Goal: Information Seeking & Learning: Learn about a topic

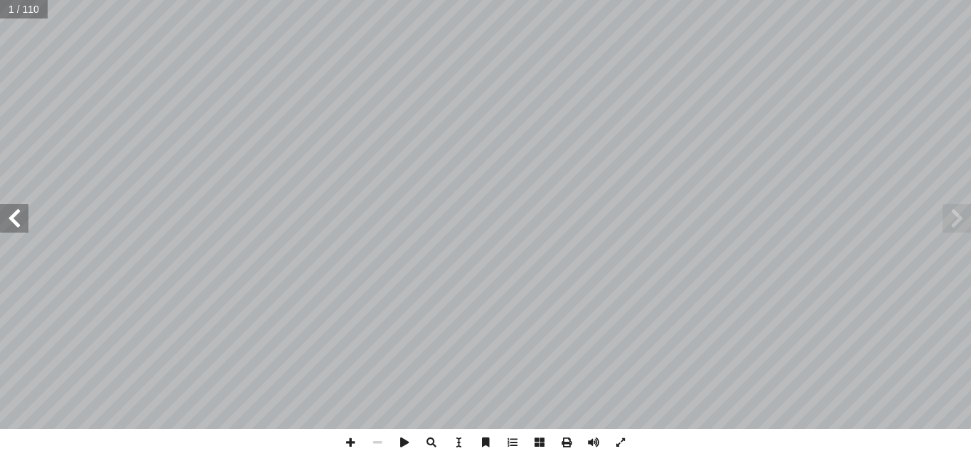
click at [18, 218] on span at bounding box center [14, 218] width 28 height 28
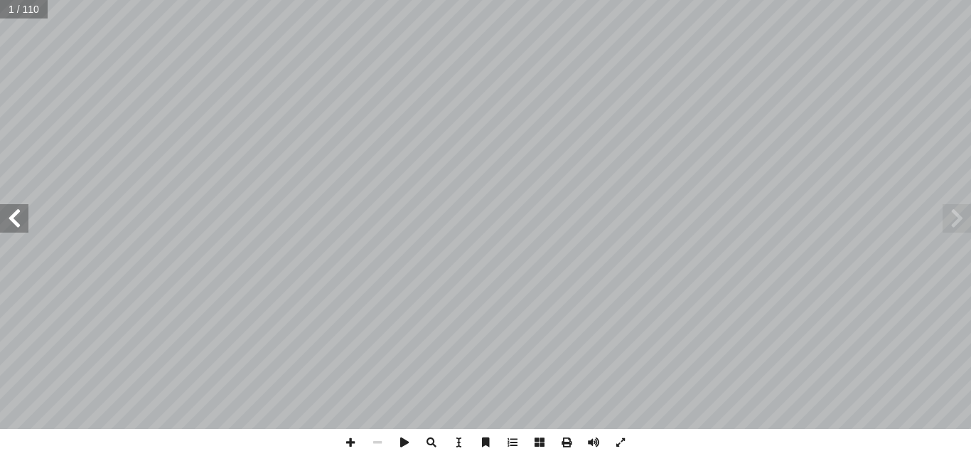
click at [18, 218] on span at bounding box center [14, 218] width 28 height 28
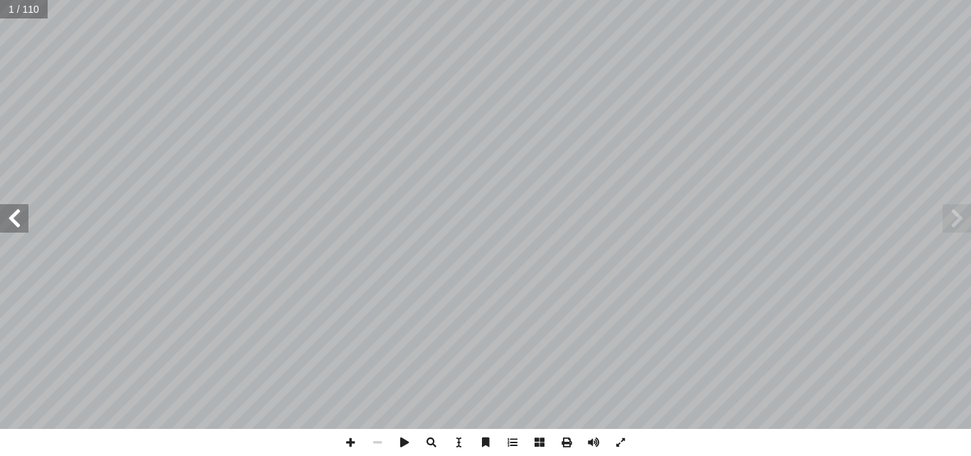
click at [18, 218] on span at bounding box center [14, 218] width 28 height 28
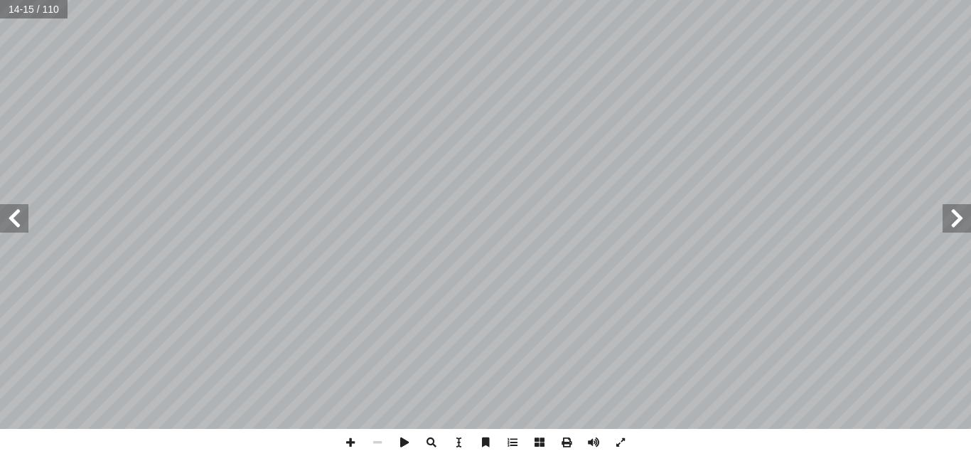
click at [18, 218] on span at bounding box center [14, 218] width 28 height 28
click at [17, 216] on span at bounding box center [14, 218] width 28 height 28
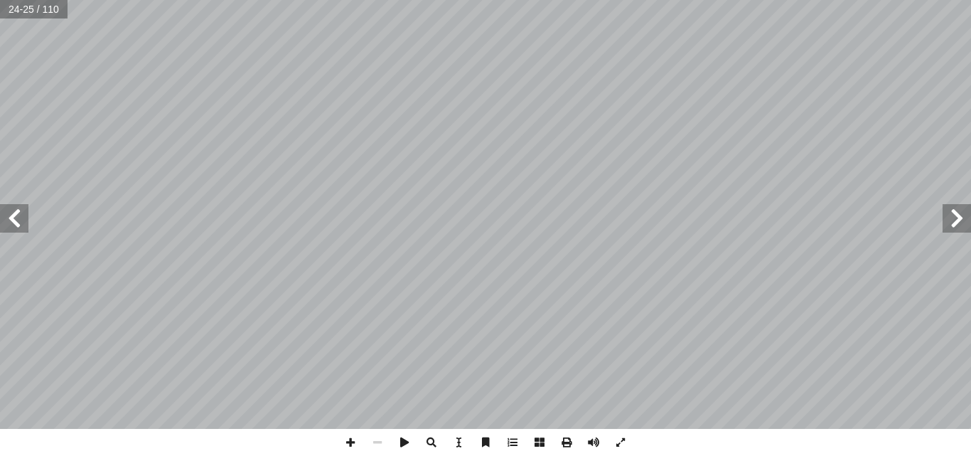
click at [14, 227] on span at bounding box center [14, 218] width 28 height 28
click at [958, 215] on span at bounding box center [957, 218] width 28 height 28
click at [956, 215] on span at bounding box center [957, 218] width 28 height 28
click at [958, 211] on span at bounding box center [957, 218] width 28 height 28
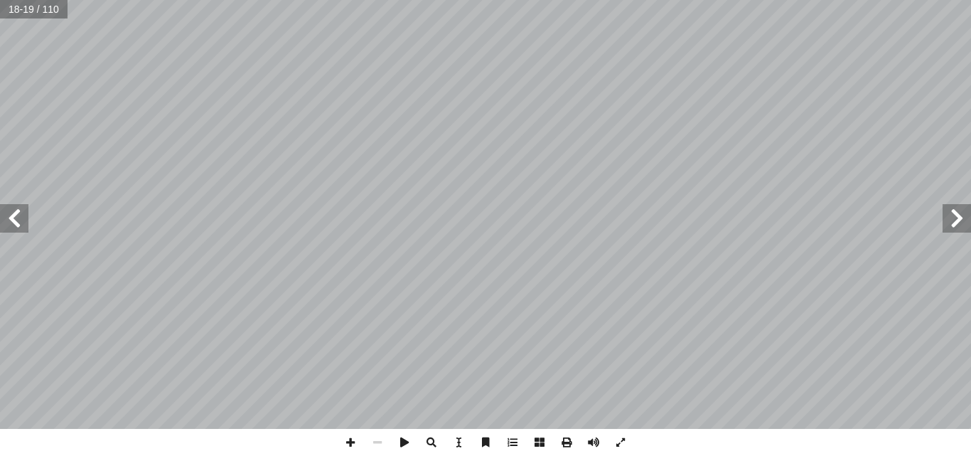
click at [959, 209] on span at bounding box center [957, 218] width 28 height 28
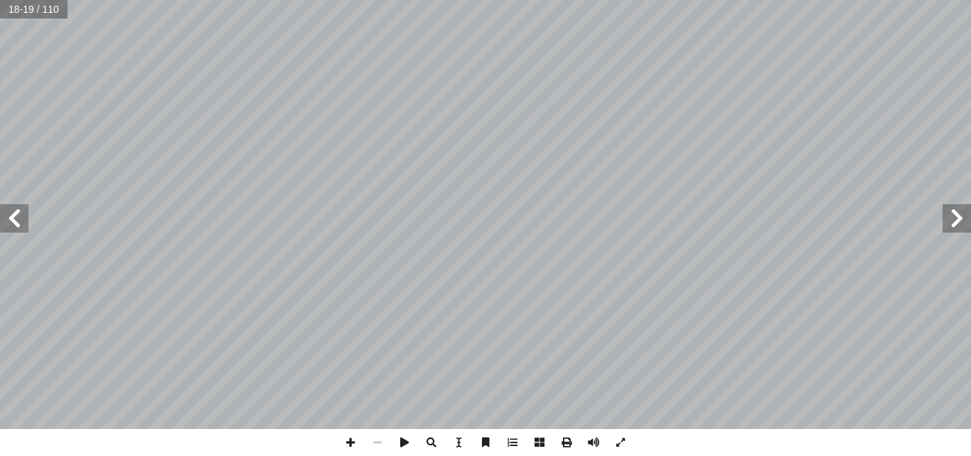
click at [959, 209] on span at bounding box center [957, 218] width 28 height 28
click at [28, 210] on span at bounding box center [14, 218] width 28 height 28
click at [19, 227] on span at bounding box center [14, 218] width 28 height 28
